Goal: Information Seeking & Learning: Find contact information

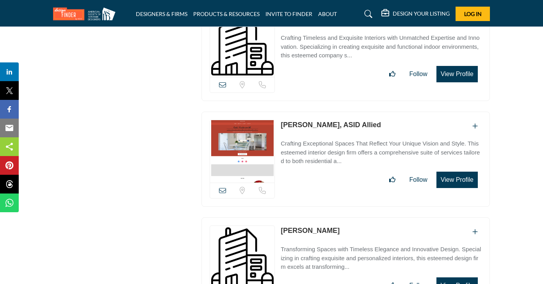
scroll to position [6690, 0]
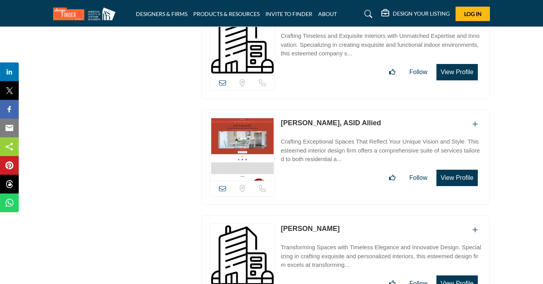
drag, startPoint x: 403, startPoint y: 89, endPoint x: 282, endPoint y: 90, distance: 121.3
click at [282, 118] on div "Kaki Hockersmith, ASID Allied" at bounding box center [380, 124] width 201 height 13
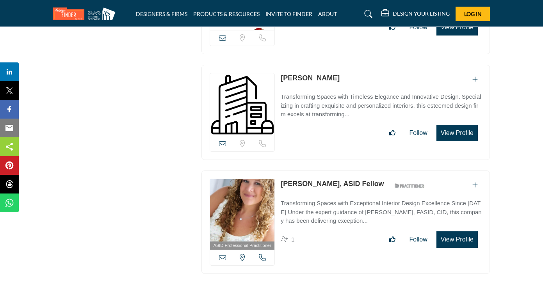
scroll to position [6842, 0]
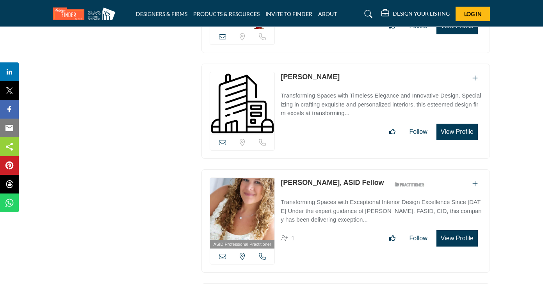
drag, startPoint x: 339, startPoint y: 41, endPoint x: 277, endPoint y: 39, distance: 61.7
click at [277, 64] on div "Sorry, but we don't have a location for this listing" at bounding box center [345, 111] width 288 height 95
click at [335, 72] on div "Gail Jamentz" at bounding box center [380, 78] width 201 height 13
drag, startPoint x: 331, startPoint y: 42, endPoint x: 282, endPoint y: 43, distance: 49.5
click at [282, 72] on div "Gail Jamentz" at bounding box center [380, 78] width 201 height 13
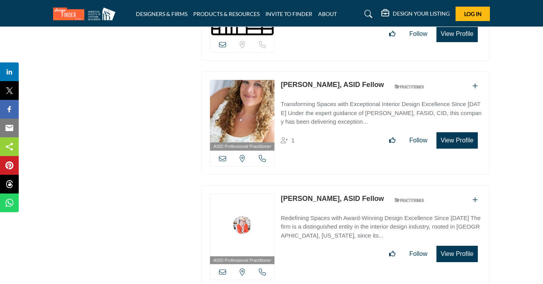
scroll to position [6941, 0]
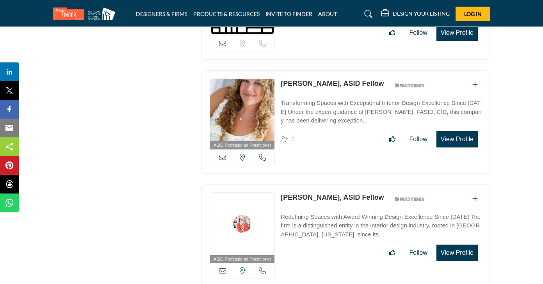
drag, startPoint x: 384, startPoint y: 50, endPoint x: 281, endPoint y: 50, distance: 103.0
click at [281, 78] on div "Phyllis Harbinger, ASID Fellow ASID Qualified Practitioner who validates work a…" at bounding box center [353, 85] width 147 height 14
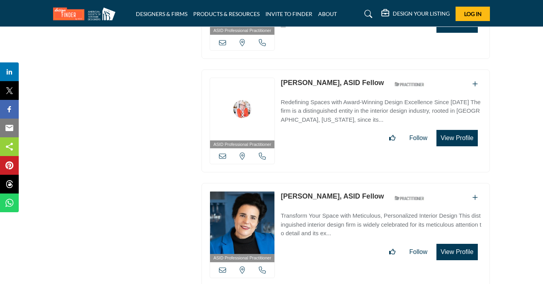
scroll to position [7060, 0]
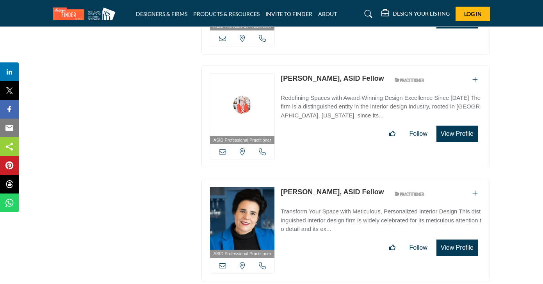
drag, startPoint x: 368, startPoint y: 41, endPoint x: 280, endPoint y: 44, distance: 87.8
click at [280, 65] on div "ASID Professional Practitioner ASID Professional Practitioners have successfull…" at bounding box center [345, 116] width 288 height 103
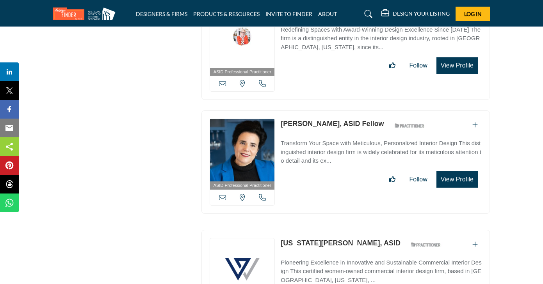
scroll to position [7134, 0]
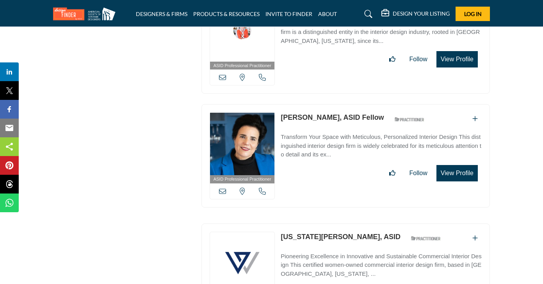
drag, startPoint x: 278, startPoint y: 82, endPoint x: 357, endPoint y: 80, distance: 79.2
click at [357, 104] on div "ASID Professional Practitioner ASID Professional Practitioners have successfull…" at bounding box center [345, 155] width 288 height 103
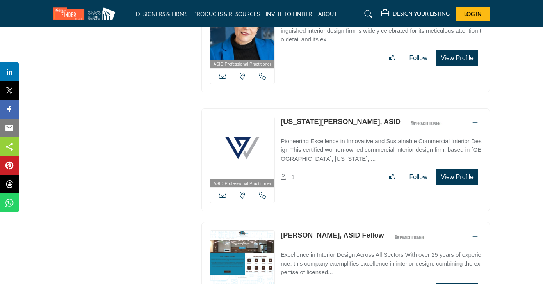
scroll to position [7258, 0]
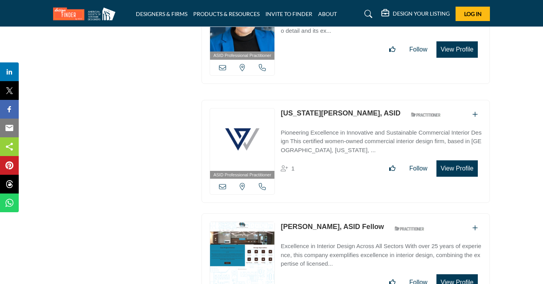
drag, startPoint x: 281, startPoint y: 76, endPoint x: 328, endPoint y: 77, distance: 47.6
click at [328, 100] on div "ASID Professional Practitioner ASID Professional Practitioners have successfull…" at bounding box center [345, 151] width 288 height 103
drag, startPoint x: 278, startPoint y: 75, endPoint x: 330, endPoint y: 74, distance: 51.1
click at [330, 100] on div "ASID Professional Practitioner ASID Professional Practitioners have successfull…" at bounding box center [345, 151] width 288 height 103
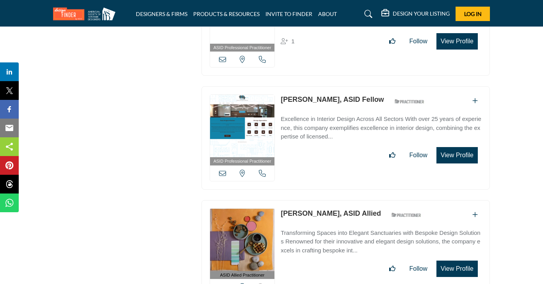
scroll to position [7394, 0]
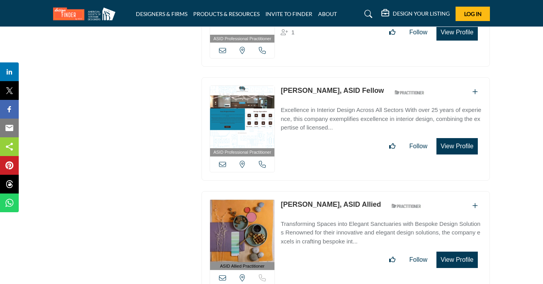
drag, startPoint x: 288, startPoint y: 52, endPoint x: 321, endPoint y: 54, distance: 33.6
click at [321, 77] on div "ASID Professional Practitioner ASID Professional Practitioners have successfull…" at bounding box center [345, 128] width 288 height 103
click at [321, 87] on link "[PERSON_NAME], ASID Fellow" at bounding box center [331, 91] width 103 height 8
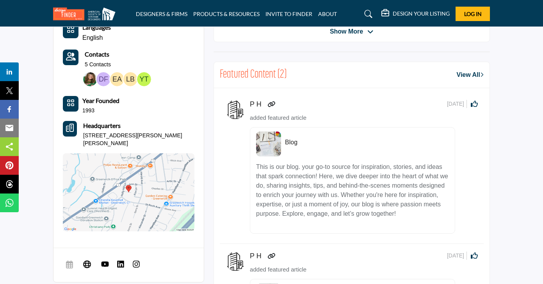
scroll to position [333, 0]
click at [90, 259] on icon at bounding box center [87, 263] width 8 height 9
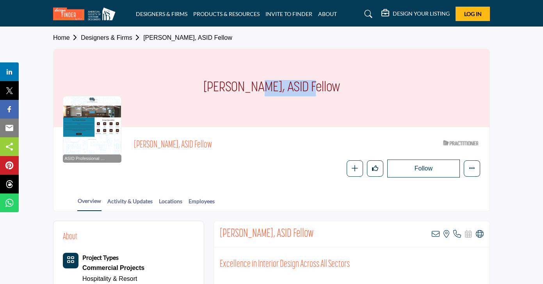
drag, startPoint x: 273, startPoint y: 88, endPoint x: 203, endPoint y: 85, distance: 69.9
click at [203, 85] on div "[PERSON_NAME], ASID Fellow" at bounding box center [271, 88] width 436 height 78
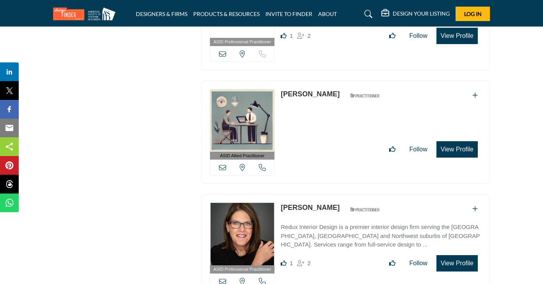
scroll to position [4247, 0]
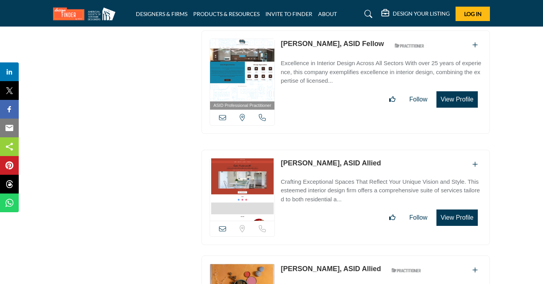
scroll to position [7237, 0]
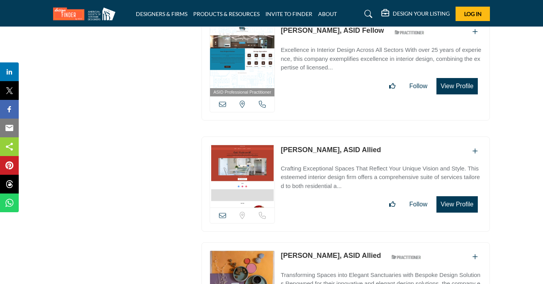
drag, startPoint x: 277, startPoint y: 112, endPoint x: 320, endPoint y: 112, distance: 42.9
click at [319, 137] on div "Sorry, but we don't have a location for this listing" at bounding box center [345, 184] width 288 height 95
drag, startPoint x: 279, startPoint y: 111, endPoint x: 340, endPoint y: 110, distance: 61.6
click at [340, 137] on div "Sorry, but we don't have a location for this listing" at bounding box center [345, 184] width 288 height 95
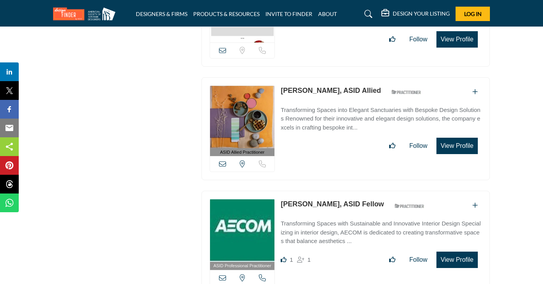
scroll to position [7409, 0]
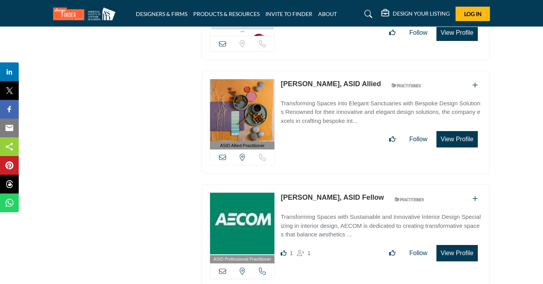
drag, startPoint x: 338, startPoint y: 46, endPoint x: 317, endPoint y: 46, distance: 21.1
drag, startPoint x: 287, startPoint y: 47, endPoint x: 339, endPoint y: 47, distance: 51.5
click at [339, 71] on div "ASID Allied Practitioner ASID Allied Practitioners have successfully completed …" at bounding box center [345, 122] width 288 height 103
drag, startPoint x: 281, startPoint y: 47, endPoint x: 296, endPoint y: 49, distance: 15.7
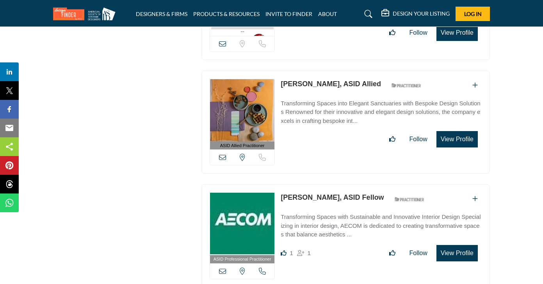
drag, startPoint x: 275, startPoint y: 41, endPoint x: 337, endPoint y: 46, distance: 61.8
click at [337, 71] on div "ASID Allied Practitioner ASID Allied Practitioners have successfully completed …" at bounding box center [345, 122] width 288 height 103
drag, startPoint x: 277, startPoint y: 159, endPoint x: 411, endPoint y: 136, distance: 135.7
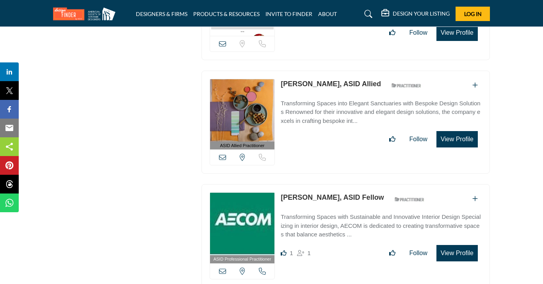
drag, startPoint x: 280, startPoint y: 158, endPoint x: 333, endPoint y: 158, distance: 53.4
click at [333, 184] on div "ASID Professional Practitioner ASID Professional Practitioners have successfull…" at bounding box center [345, 235] width 288 height 103
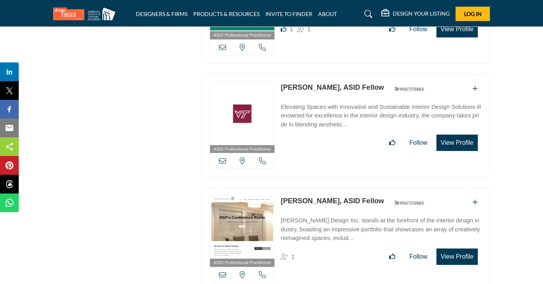
scroll to position [7605, 0]
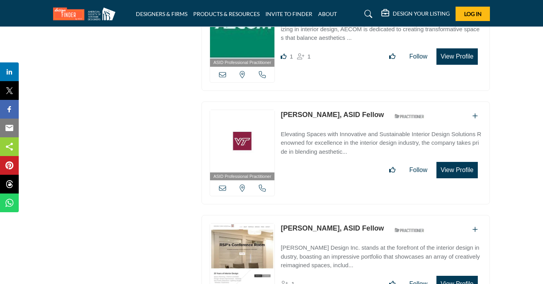
drag, startPoint x: 321, startPoint y: 79, endPoint x: 303, endPoint y: 79, distance: 17.9
drag, startPoint x: 276, startPoint y: 74, endPoint x: 318, endPoint y: 76, distance: 42.5
click at [318, 101] on div "ASID Professional Practitioner ASID Professional Practitioners have successfull…" at bounding box center [345, 152] width 288 height 103
click at [458, 101] on div "ASID Professional Practitioner ASID Professional Practitioners have successfull…" at bounding box center [345, 152] width 288 height 103
drag, startPoint x: 278, startPoint y: 76, endPoint x: 319, endPoint y: 78, distance: 41.4
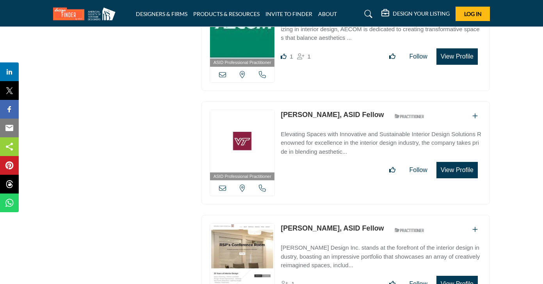
click at [319, 101] on div "ASID Professional Practitioner ASID Professional Practitioners have successfull…" at bounding box center [345, 152] width 288 height 103
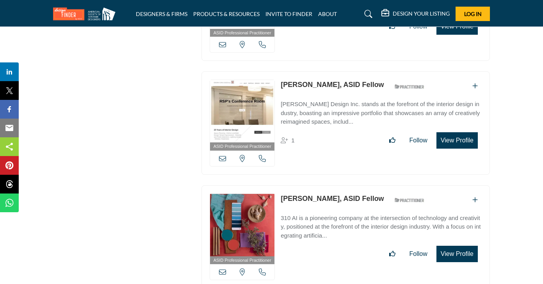
scroll to position [7754, 0]
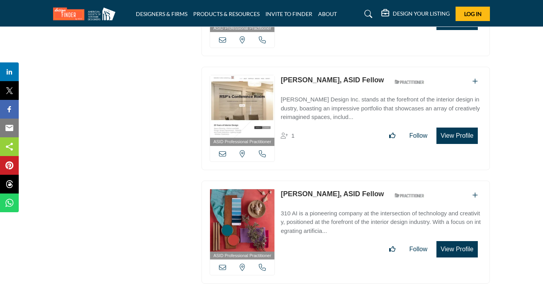
drag, startPoint x: 275, startPoint y: 39, endPoint x: 329, endPoint y: 44, distance: 54.1
click at [329, 67] on div "ASID Professional Practitioner ASID Professional Practitioners have successfull…" at bounding box center [345, 118] width 288 height 103
drag, startPoint x: 333, startPoint y: 41, endPoint x: 313, endPoint y: 38, distance: 20.1
drag, startPoint x: 278, startPoint y: 40, endPoint x: 331, endPoint y: 39, distance: 53.4
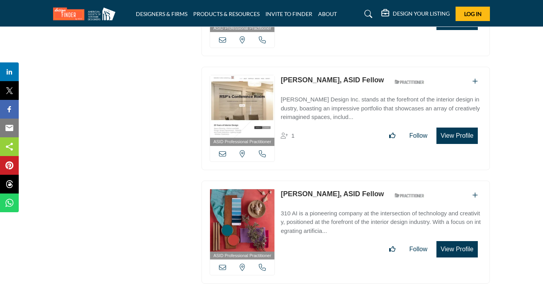
click at [331, 67] on div "ASID Professional Practitioner ASID Professional Practitioners have successfull…" at bounding box center [345, 118] width 288 height 103
drag, startPoint x: 280, startPoint y: 41, endPoint x: 332, endPoint y: 43, distance: 51.9
click at [332, 67] on div "ASID Professional Practitioner ASID Professional Practitioners have successfull…" at bounding box center [345, 118] width 288 height 103
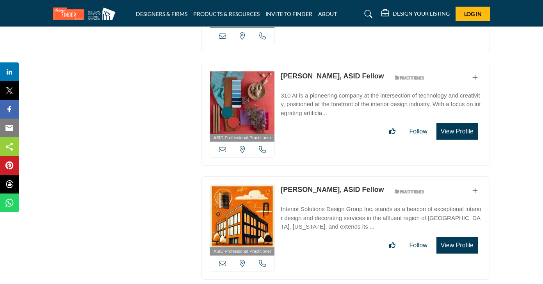
scroll to position [7876, 0]
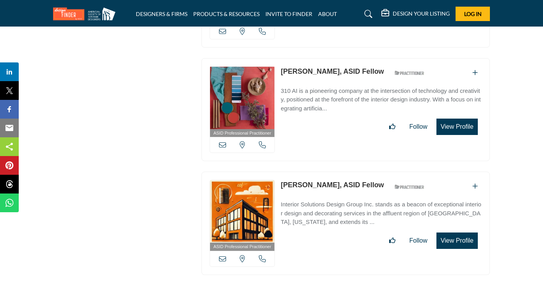
drag, startPoint x: 279, startPoint y: 32, endPoint x: 325, endPoint y: 34, distance: 46.1
click at [325, 58] on div "ASID Professional Practitioner ASID Professional Practitioners have successfull…" at bounding box center [345, 109] width 288 height 103
drag, startPoint x: 278, startPoint y: 33, endPoint x: 324, endPoint y: 33, distance: 46.8
click at [324, 58] on div "ASID Professional Practitioner ASID Professional Practitioners have successfull…" at bounding box center [345, 109] width 288 height 103
drag, startPoint x: 277, startPoint y: 31, endPoint x: 324, endPoint y: 35, distance: 46.9
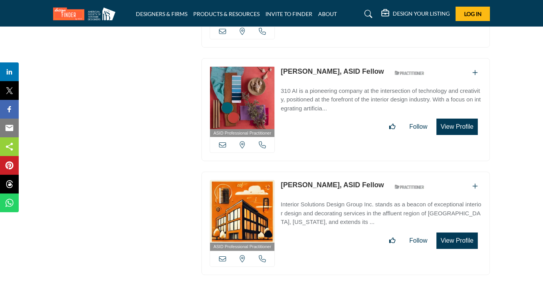
click at [324, 58] on div "ASID Professional Practitioner ASID Professional Practitioners have successfull…" at bounding box center [345, 109] width 288 height 103
drag, startPoint x: 314, startPoint y: 33, endPoint x: 326, endPoint y: 34, distance: 12.1
click at [326, 58] on div "ASID Professional Practitioner ASID Professional Practitioners have successfull…" at bounding box center [345, 109] width 288 height 103
click at [318, 66] on div "Emily Walser, ASID Fellow ASID Qualified Practitioner who validates work and ex…" at bounding box center [353, 73] width 147 height 14
drag, startPoint x: 324, startPoint y: 33, endPoint x: 307, endPoint y: 33, distance: 17.2
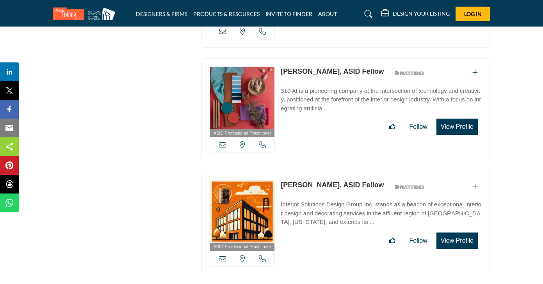
drag, startPoint x: 278, startPoint y: 30, endPoint x: 324, endPoint y: 32, distance: 45.7
click at [324, 58] on div "ASID Professional Practitioner ASID Professional Practitioners have successfull…" at bounding box center [345, 109] width 288 height 103
click at [322, 67] on link "[PERSON_NAME], ASID Fellow" at bounding box center [331, 71] width 103 height 8
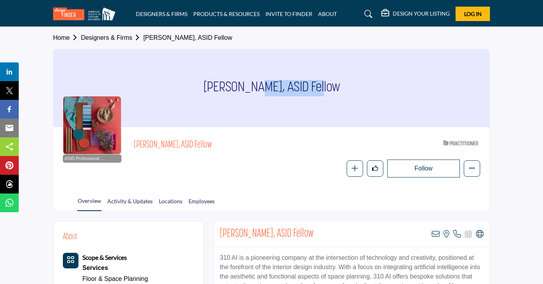
drag, startPoint x: 274, startPoint y: 89, endPoint x: 194, endPoint y: 90, distance: 80.0
click at [194, 90] on div "[PERSON_NAME], ASID Fellow" at bounding box center [271, 88] width 436 height 78
click at [498, 34] on section "Home Designers & Firms Emily Walser, ASID Fellow Emily Walser, ASID Fellow ASID…" at bounding box center [271, 119] width 543 height 184
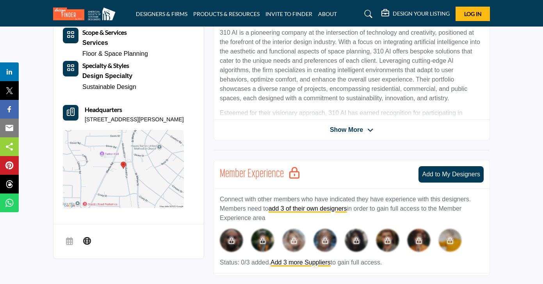
scroll to position [225, 0]
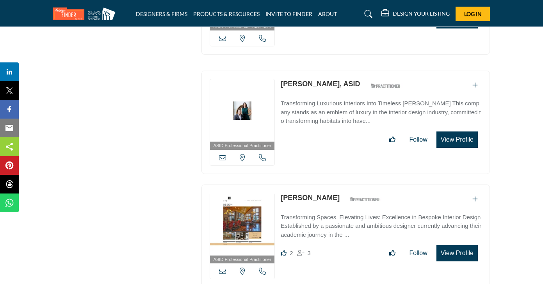
click at [500, 105] on section "ASID QUALIFIED DESIGNERS & MEMBERS Find Interior Designers, firms, suppliers, a…" at bounding box center [271, 69] width 543 height 5012
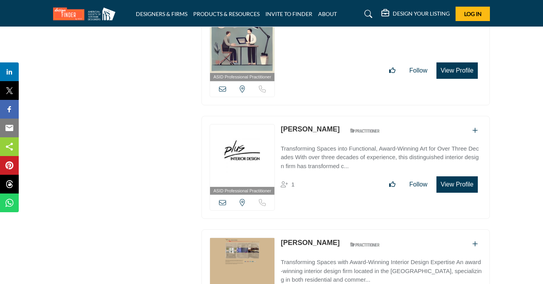
scroll to position [3531, 0]
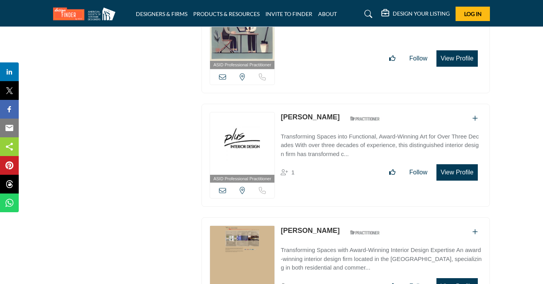
drag, startPoint x: 370, startPoint y: 98, endPoint x: 280, endPoint y: 99, distance: 89.3
click at [280, 112] on div "[PERSON_NAME] ASID Qualified Practitioner who validates work and experience to …" at bounding box center [331, 119] width 103 height 14
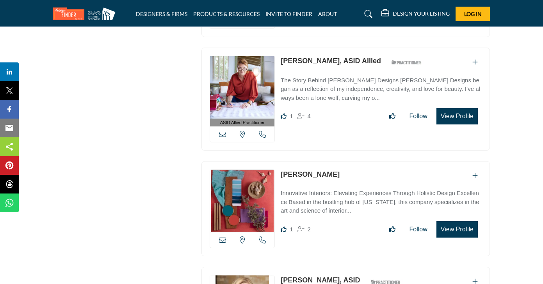
scroll to position [5887, 0]
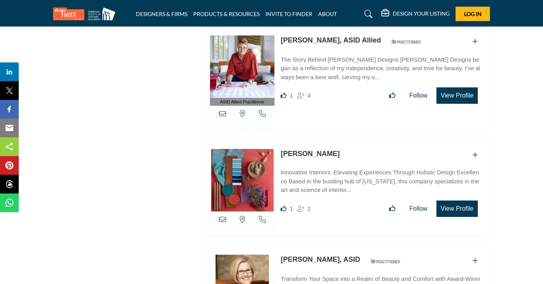
drag, startPoint x: 351, startPoint y: 128, endPoint x: 282, endPoint y: 125, distance: 68.7
click at [282, 149] on div "[PERSON_NAME]" at bounding box center [380, 155] width 201 height 13
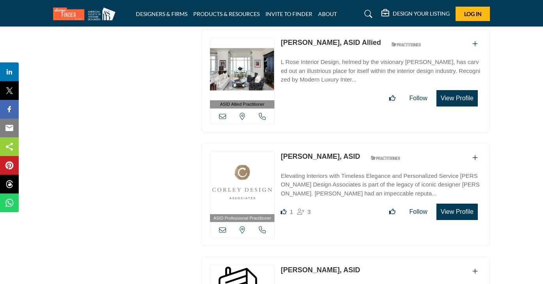
scroll to position [6330, 0]
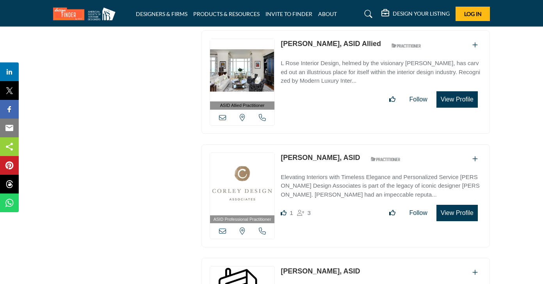
drag, startPoint x: 284, startPoint y: 117, endPoint x: 326, endPoint y: 128, distance: 43.4
click at [326, 144] on div "ASID Professional Practitioner ASID Professional Practitioners have successfull…" at bounding box center [345, 195] width 288 height 103
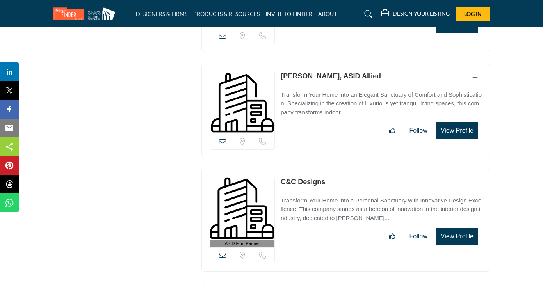
scroll to position [11255, 0]
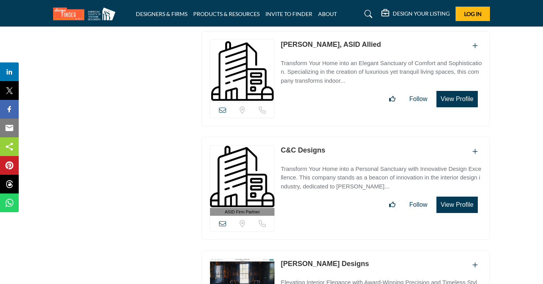
drag, startPoint x: 339, startPoint y: 94, endPoint x: 282, endPoint y: 94, distance: 57.3
click at [282, 145] on div "C&C Designs" at bounding box center [380, 151] width 201 height 13
